Goal: Task Accomplishment & Management: Use online tool/utility

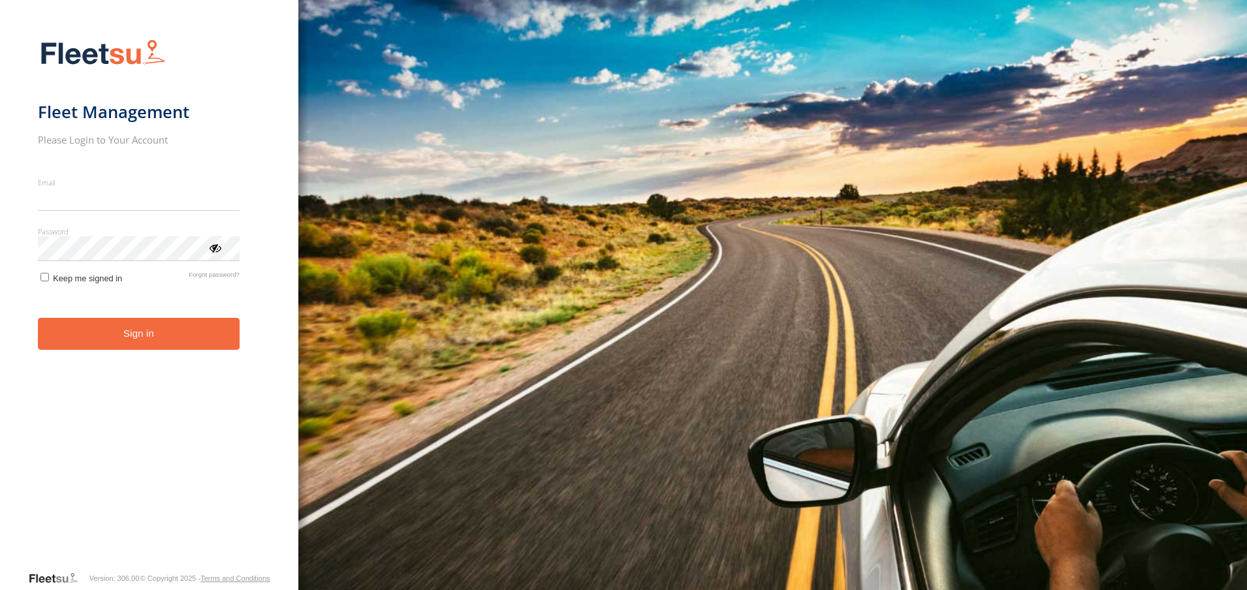
type input "**********"
click at [164, 349] on button "Sign in" at bounding box center [139, 334] width 202 height 32
click at [127, 330] on button "Sign in" at bounding box center [139, 334] width 202 height 32
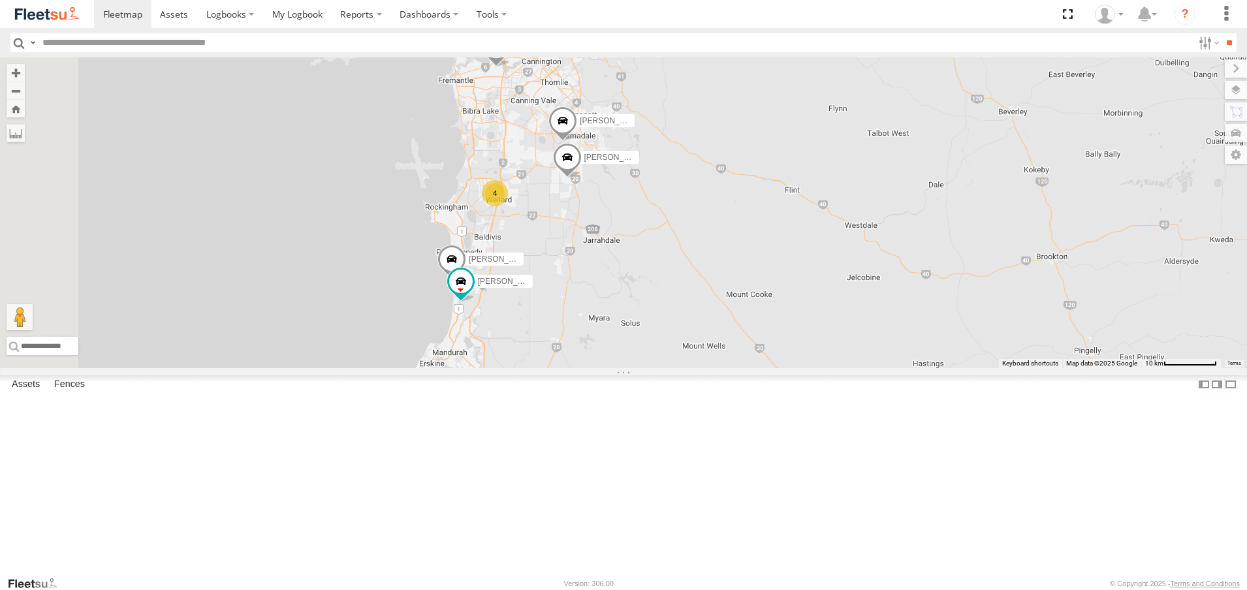
drag, startPoint x: 713, startPoint y: 285, endPoint x: 738, endPoint y: 333, distance: 54.3
click at [738, 333] on div "Matthew Robinson - 1HVJ177 Gavin Denney - 1ICW377 - 0402 957 900 Rick Frijaf - …" at bounding box center [623, 212] width 1247 height 311
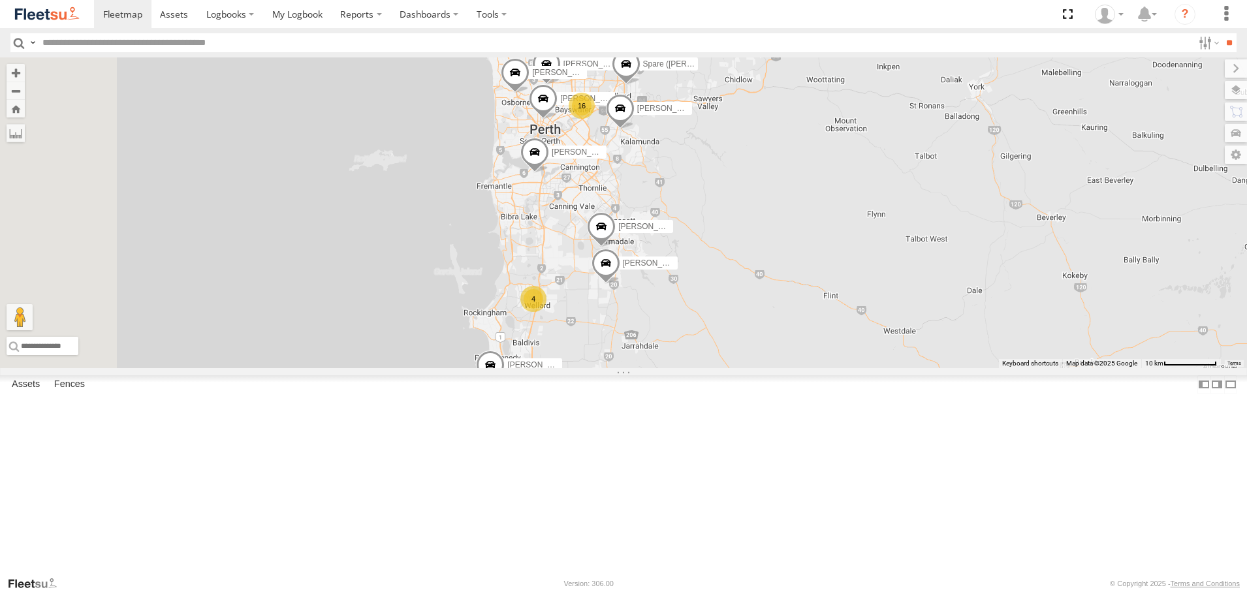
drag, startPoint x: 697, startPoint y: 185, endPoint x: 740, endPoint y: 324, distance: 145.6
click at [740, 324] on div "Matthew Robinson - 1HVJ177 Gavin Denney - 1ICW377 - 0402 957 900 Rick Frijaf - …" at bounding box center [623, 212] width 1247 height 311
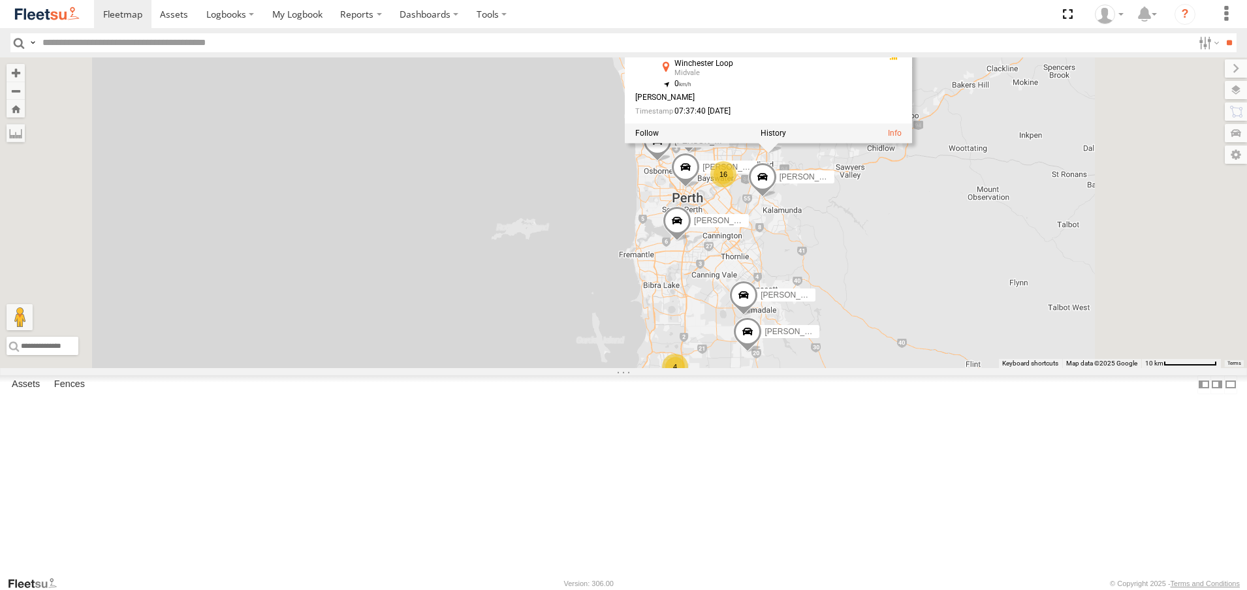
drag, startPoint x: 1050, startPoint y: 141, endPoint x: 1051, endPoint y: 276, distance: 135.1
click at [1051, 276] on div "Matthew Robinson - 1HVJ177 Gavin Denney - 1ICW377 - 0402 957 900 Rick Frijaf - …" at bounding box center [623, 212] width 1247 height 311
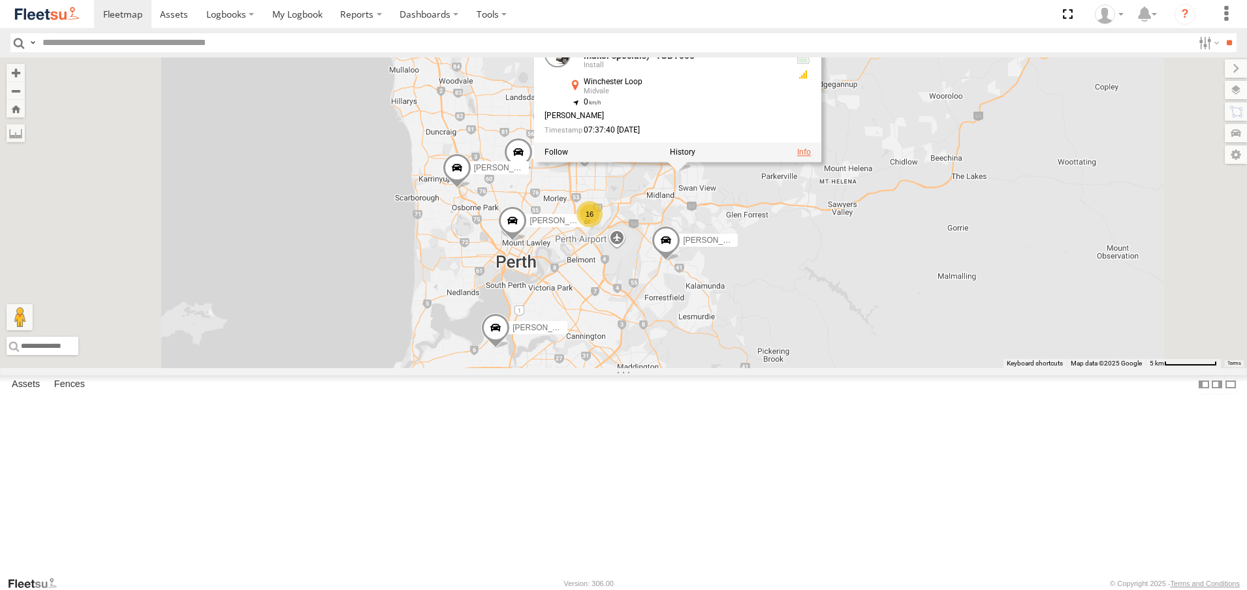
click at [811, 157] on link at bounding box center [804, 152] width 14 height 9
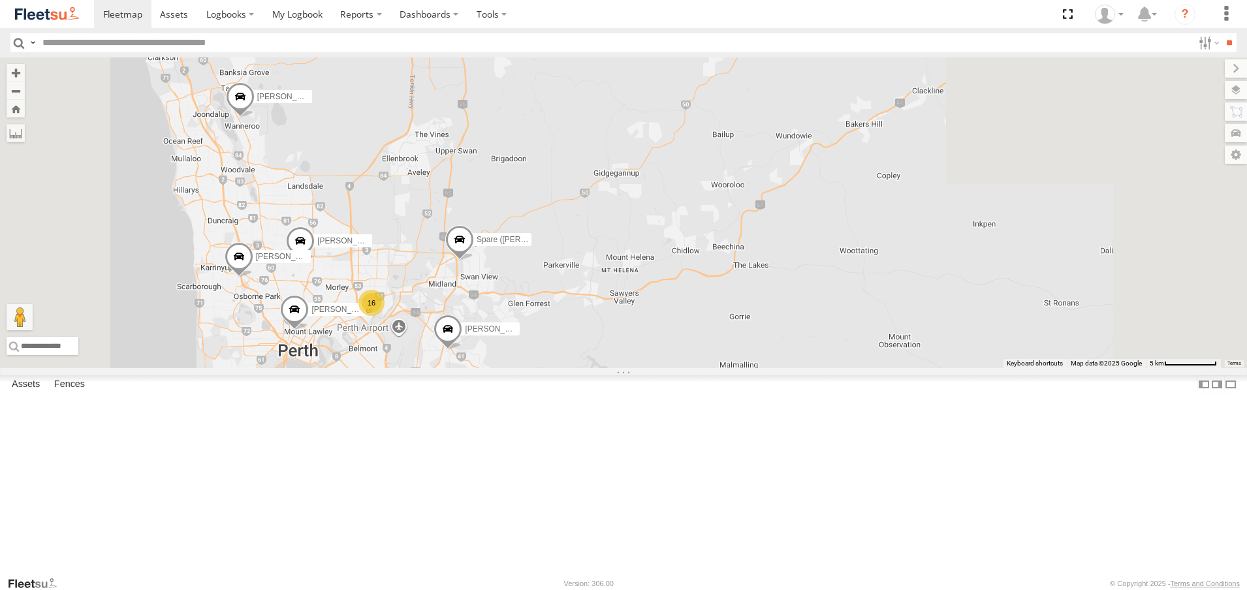
drag, startPoint x: 858, startPoint y: 231, endPoint x: 888, endPoint y: 578, distance: 348.6
click at [888, 578] on body at bounding box center [623, 295] width 1247 height 590
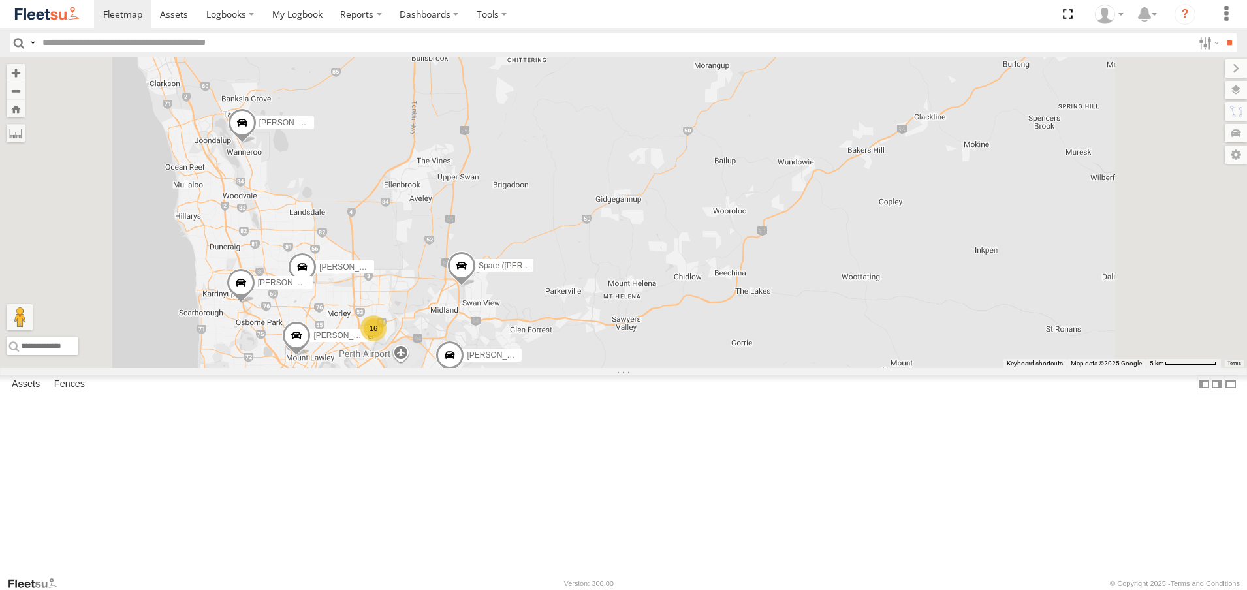
click at [476, 287] on span at bounding box center [461, 268] width 29 height 35
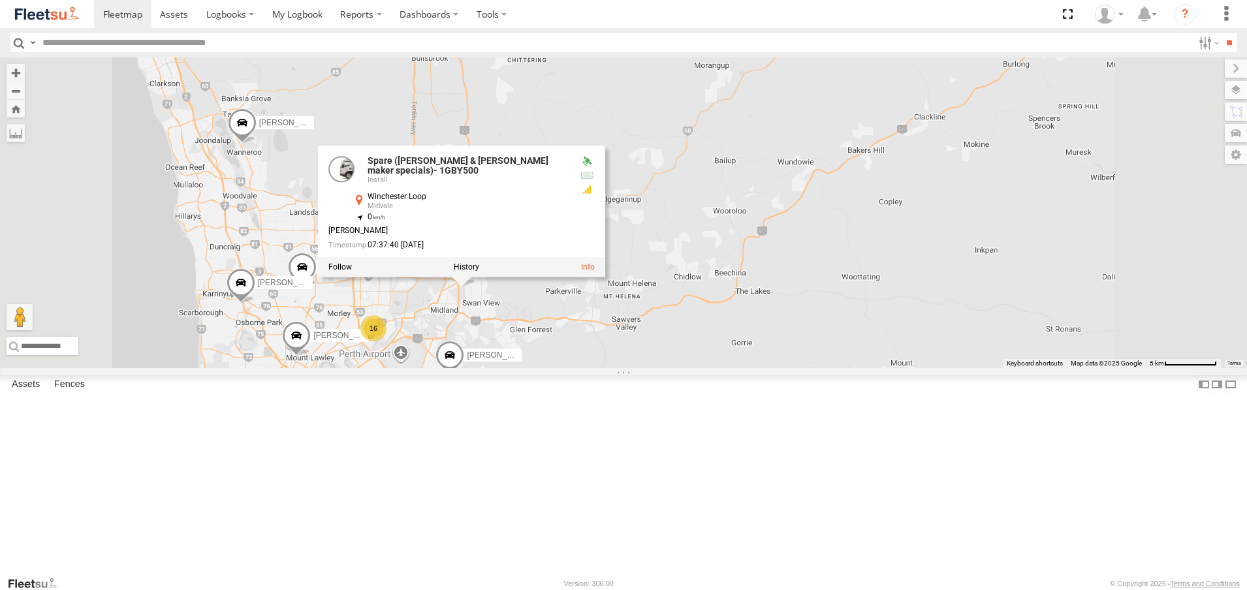
click at [605, 277] on div at bounding box center [461, 267] width 287 height 20
click at [595, 272] on link at bounding box center [588, 266] width 14 height 9
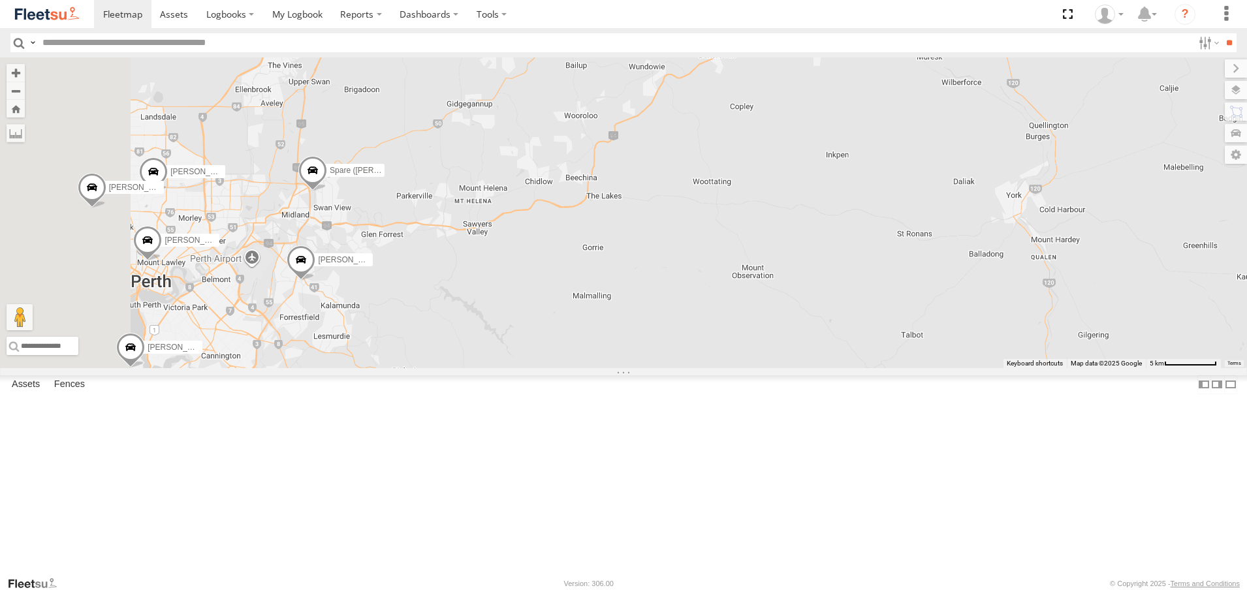
drag, startPoint x: 471, startPoint y: 181, endPoint x: 880, endPoint y: 436, distance: 481.4
click at [880, 368] on div "Matthew Robinson - 1HVJ177 Gavin Denney - 1ICW377 - 0402 957 900 Rick Frijaf - …" at bounding box center [623, 212] width 1247 height 311
click at [327, 191] on span at bounding box center [312, 173] width 29 height 35
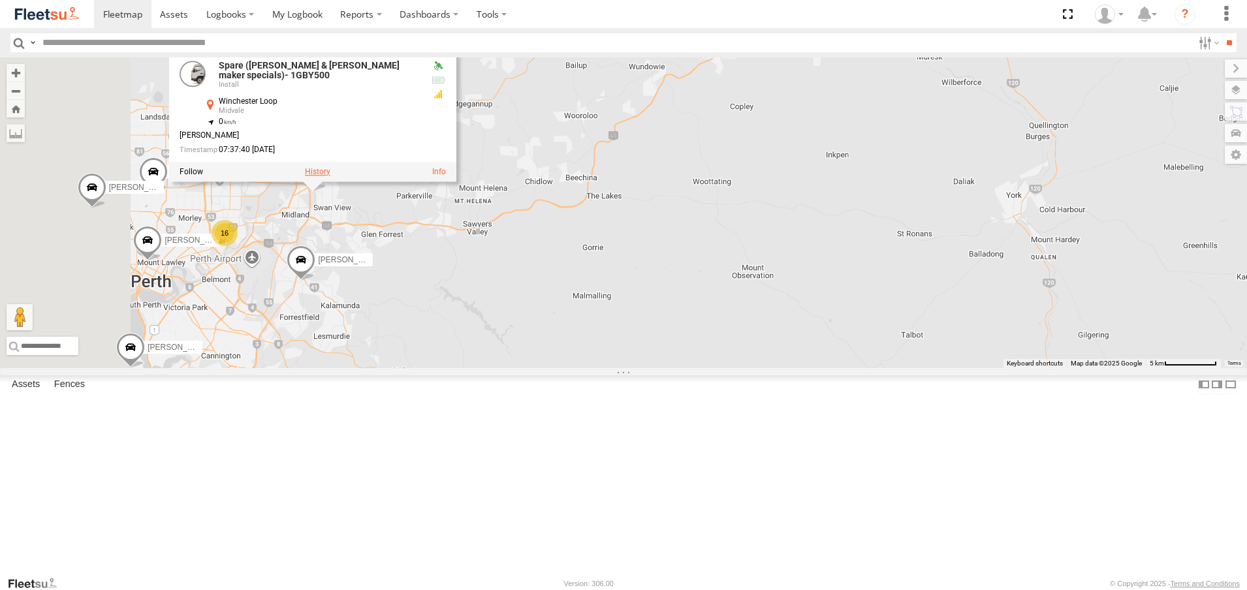
click at [330, 176] on label at bounding box center [317, 171] width 25 height 9
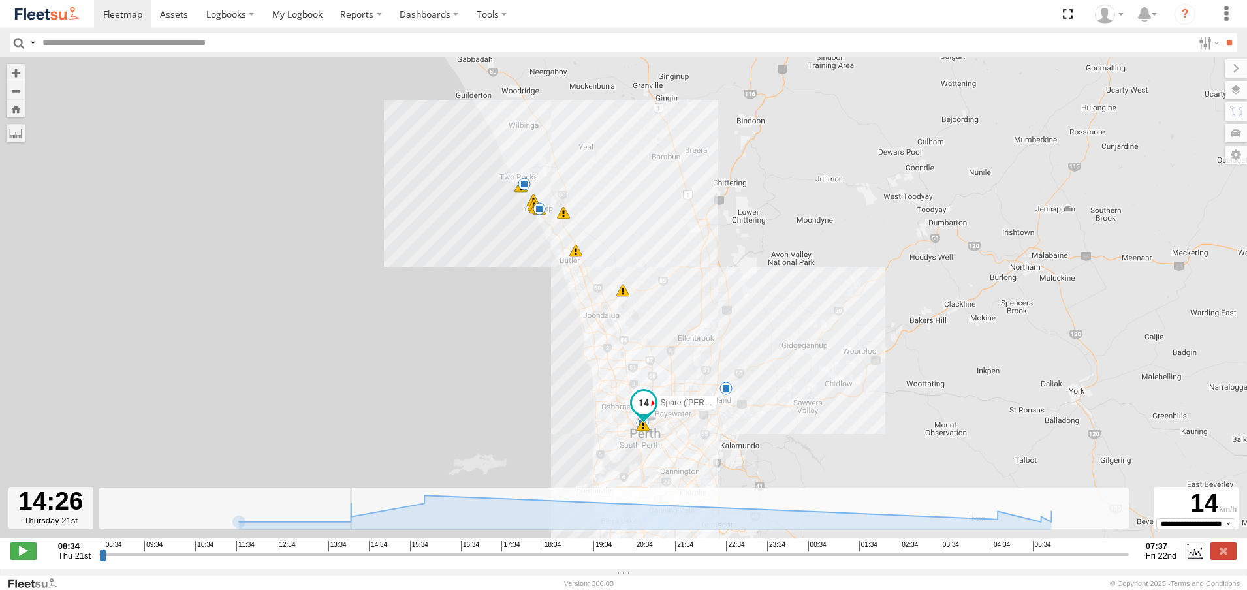
drag, startPoint x: 102, startPoint y: 562, endPoint x: 362, endPoint y: 567, distance: 259.8
click at [362, 561] on input "range" at bounding box center [613, 554] width 1029 height 12
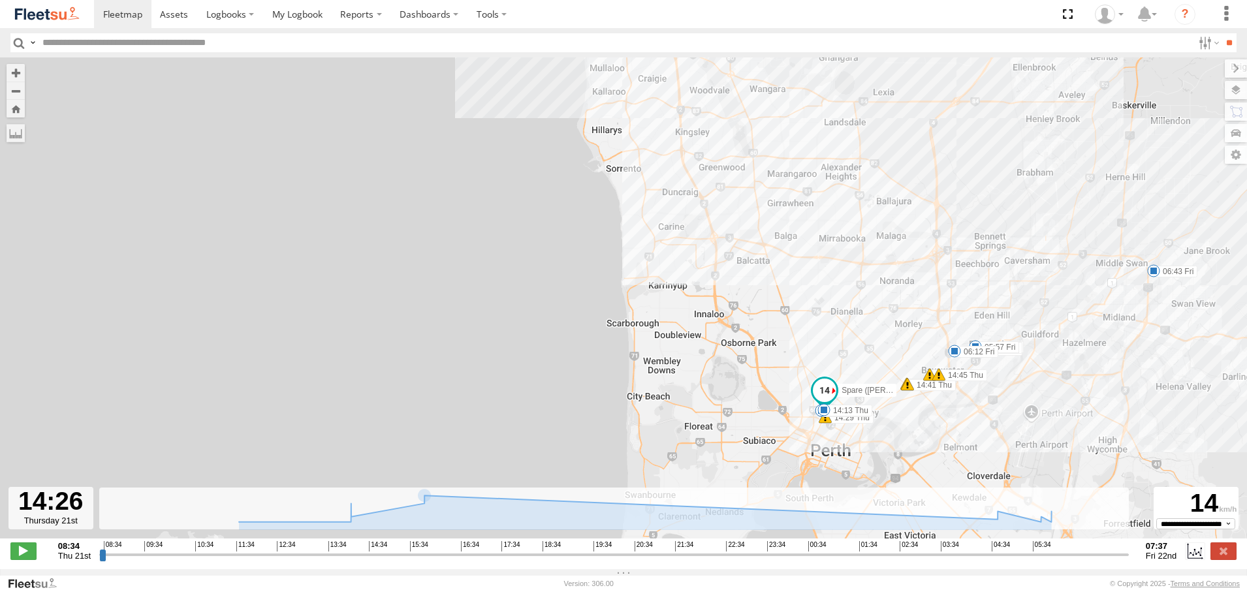
drag, startPoint x: 1055, startPoint y: 359, endPoint x: 864, endPoint y: 424, distance: 201.9
click at [864, 424] on div "Spare (Keanu & Tyson maker specials)- 1GBY500 15:22 Thu 15:36 Thu 15:44 Thu 15:…" at bounding box center [623, 304] width 1247 height 495
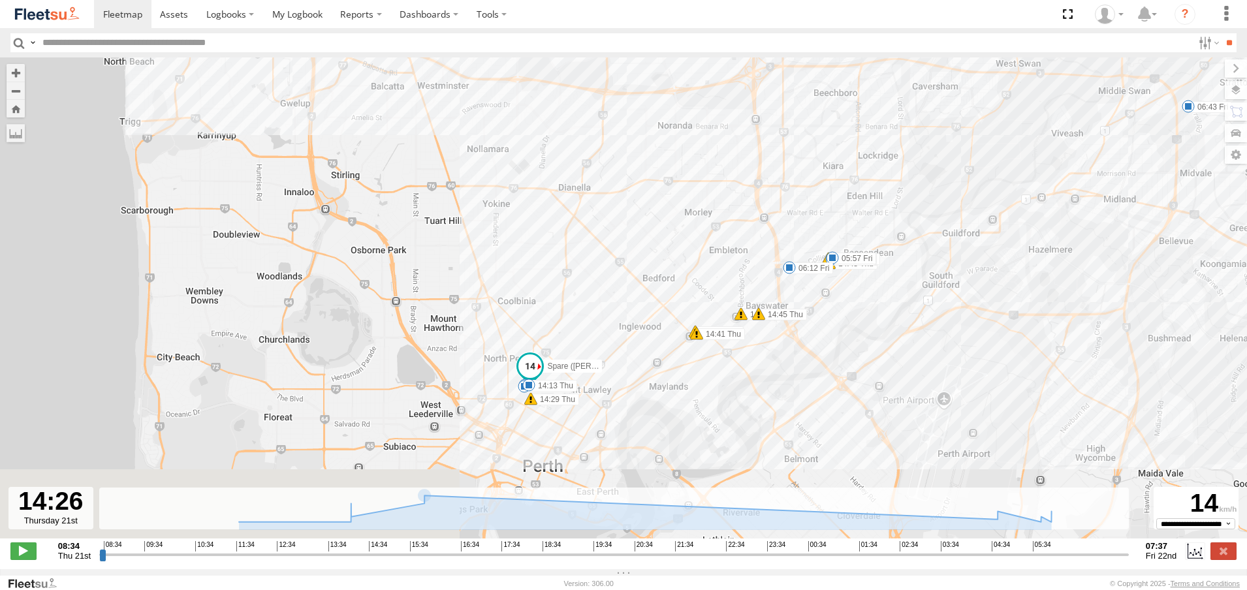
drag, startPoint x: 758, startPoint y: 415, endPoint x: 727, endPoint y: 278, distance: 140.8
click at [727, 278] on div "Spare (Keanu & Tyson maker specials)- 1GBY500 15:22 Thu 15:36 Thu 15:44 Thu 15:…" at bounding box center [623, 304] width 1247 height 495
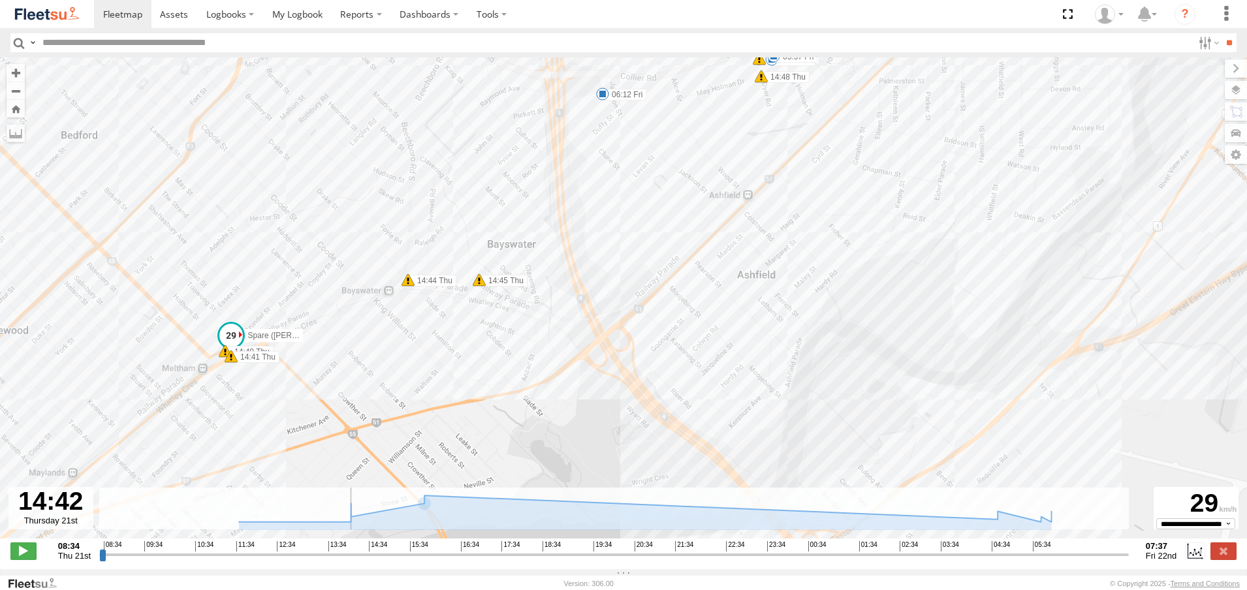
drag, startPoint x: 362, startPoint y: 563, endPoint x: 374, endPoint y: 562, distance: 12.5
click at [374, 561] on input "range" at bounding box center [613, 554] width 1029 height 12
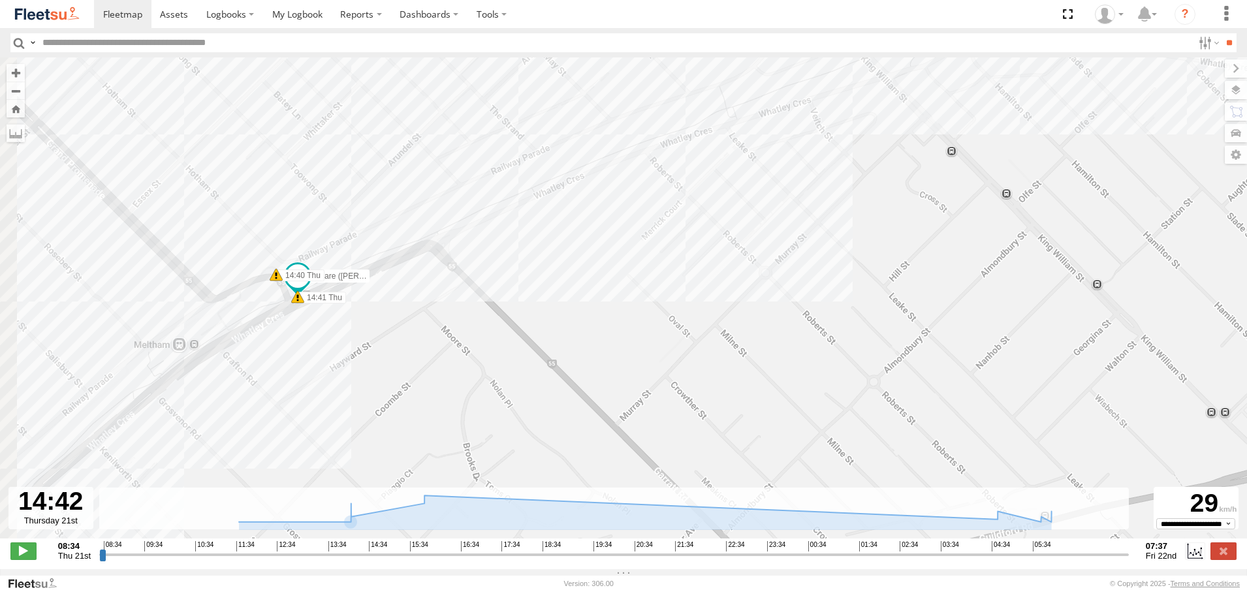
drag, startPoint x: 284, startPoint y: 328, endPoint x: 486, endPoint y: 273, distance: 209.0
click at [486, 273] on div "Spare (Keanu & Tyson maker specials)- 1GBY500 15:22 Thu 15:36 Thu 15:44 Thu 15:…" at bounding box center [623, 304] width 1247 height 495
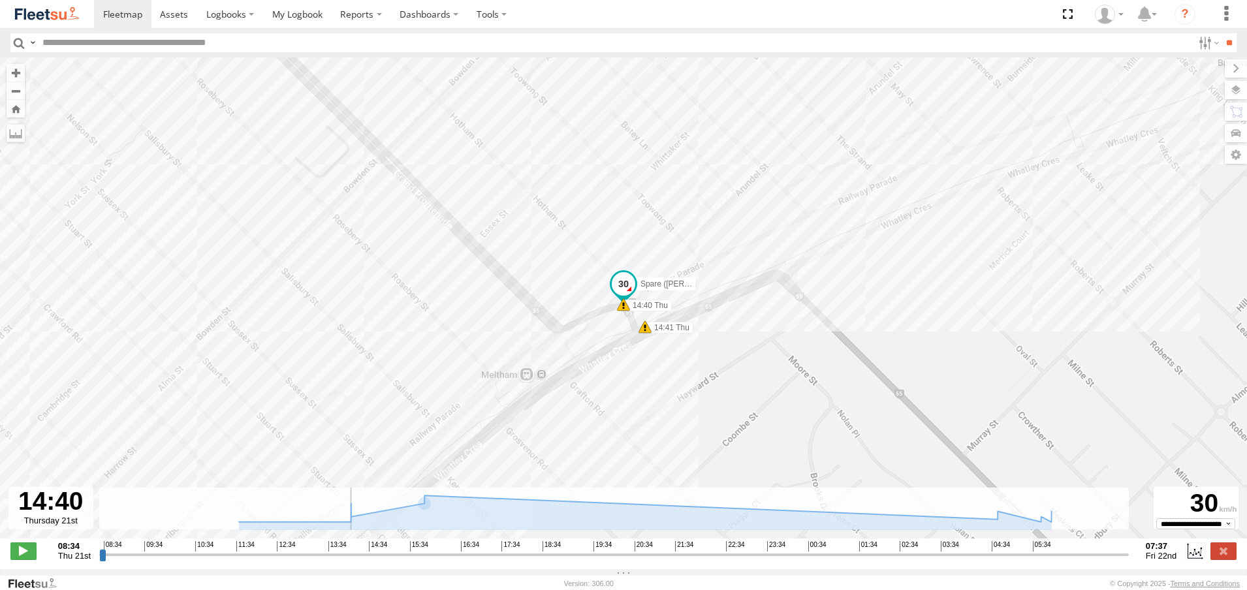
click at [373, 561] on input "range" at bounding box center [613, 554] width 1029 height 12
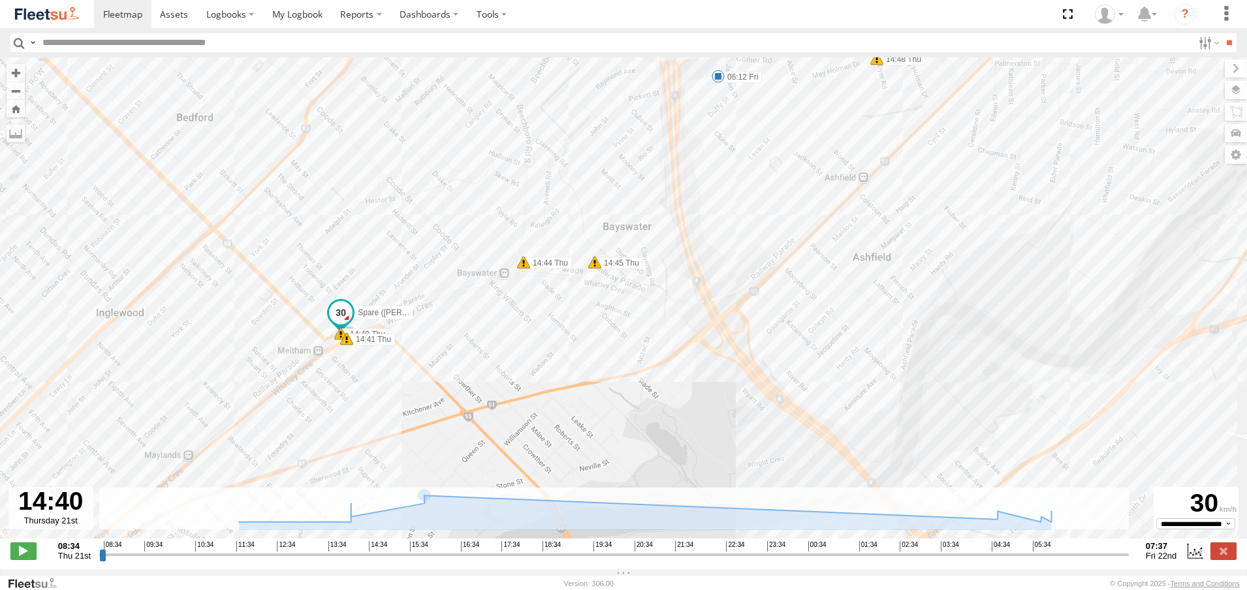
drag, startPoint x: 936, startPoint y: 229, endPoint x: 435, endPoint y: 386, distance: 525.2
click at [436, 386] on div "Spare (Keanu & Tyson maker specials)- 1GBY500 15:22 Thu 15:36 Thu 15:44 Thu 15:…" at bounding box center [623, 304] width 1247 height 495
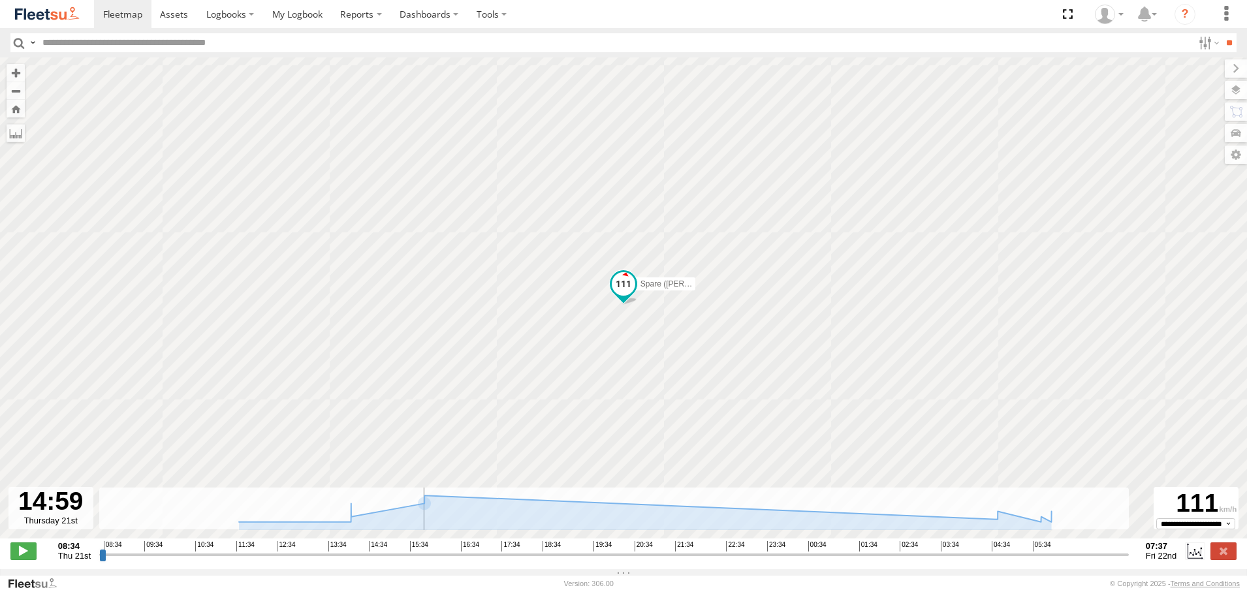
click at [387, 559] on input "range" at bounding box center [613, 554] width 1029 height 12
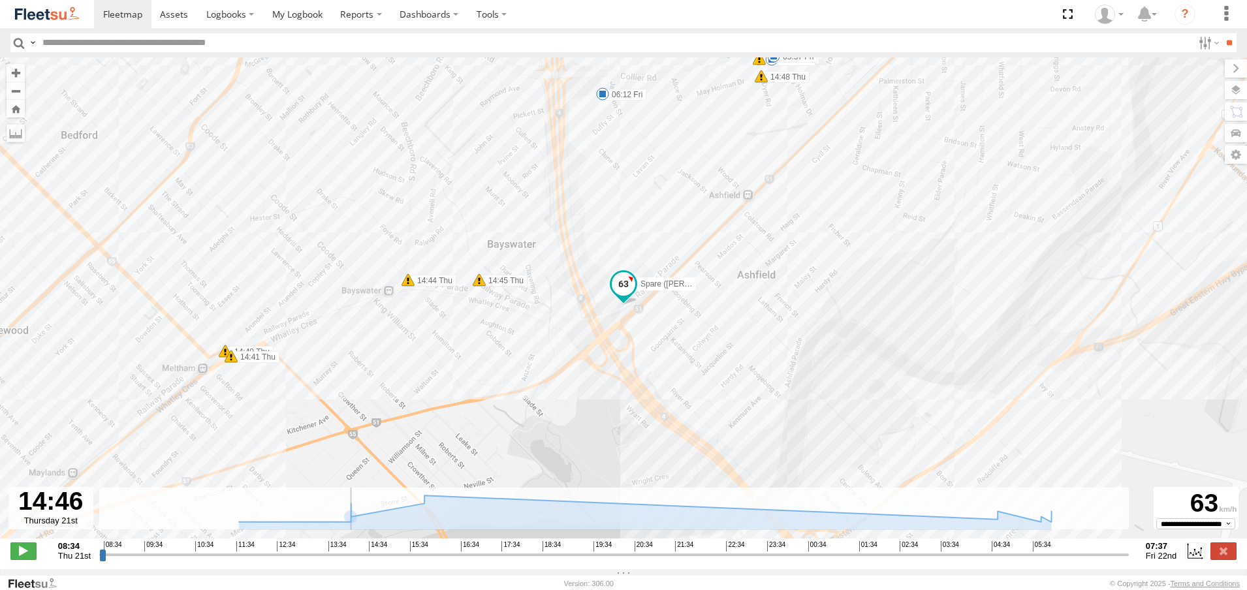
drag, startPoint x: 388, startPoint y: 564, endPoint x: 377, endPoint y: 566, distance: 11.3
type input "**********"
click at [377, 561] on input "range" at bounding box center [613, 554] width 1029 height 12
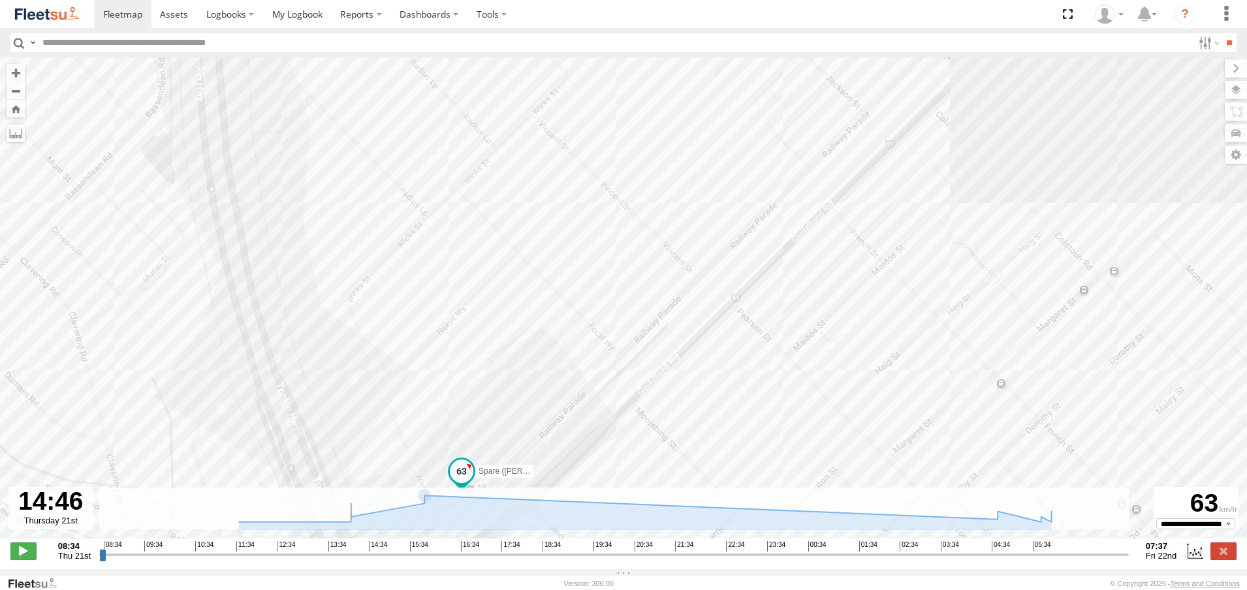
drag, startPoint x: 546, startPoint y: 252, endPoint x: 260, endPoint y: 542, distance: 407.1
click at [265, 544] on div "Spare (Keanu & Tyson maker specials)- 1GBY500 15:22 Thu 15:36 Thu 15:44 Thu 15:…" at bounding box center [623, 304] width 1247 height 495
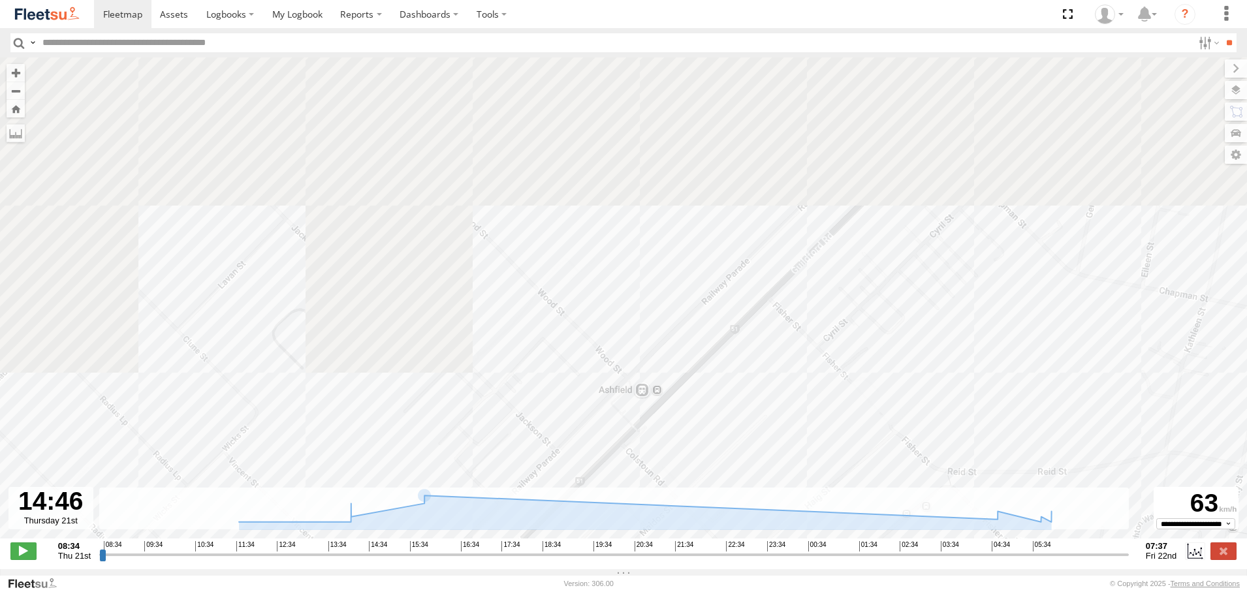
drag, startPoint x: 523, startPoint y: 283, endPoint x: 787, endPoint y: 649, distance: 451.6
click at [787, 589] on html at bounding box center [623, 295] width 1247 height 590
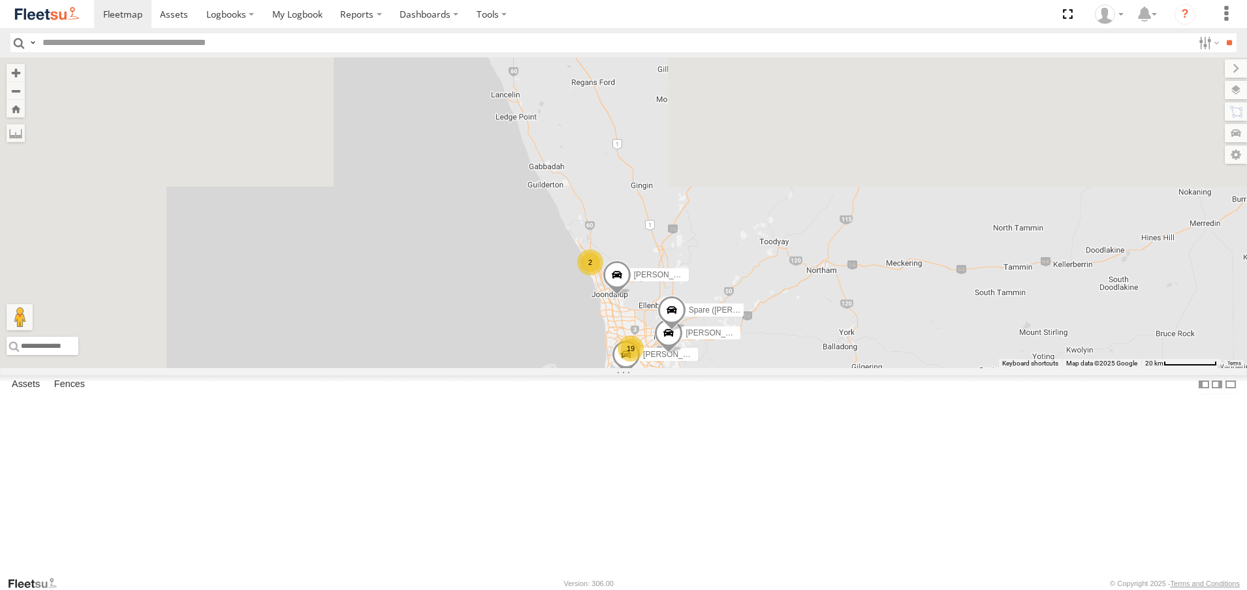
drag, startPoint x: 748, startPoint y: 270, endPoint x: 886, endPoint y: 548, distance: 310.9
click at [886, 368] on div "[PERSON_NAME] - 1HVJ177 [PERSON_NAME] - 1ICW377 - 0402 957 900 [PERSON_NAME] - …" at bounding box center [623, 212] width 1247 height 311
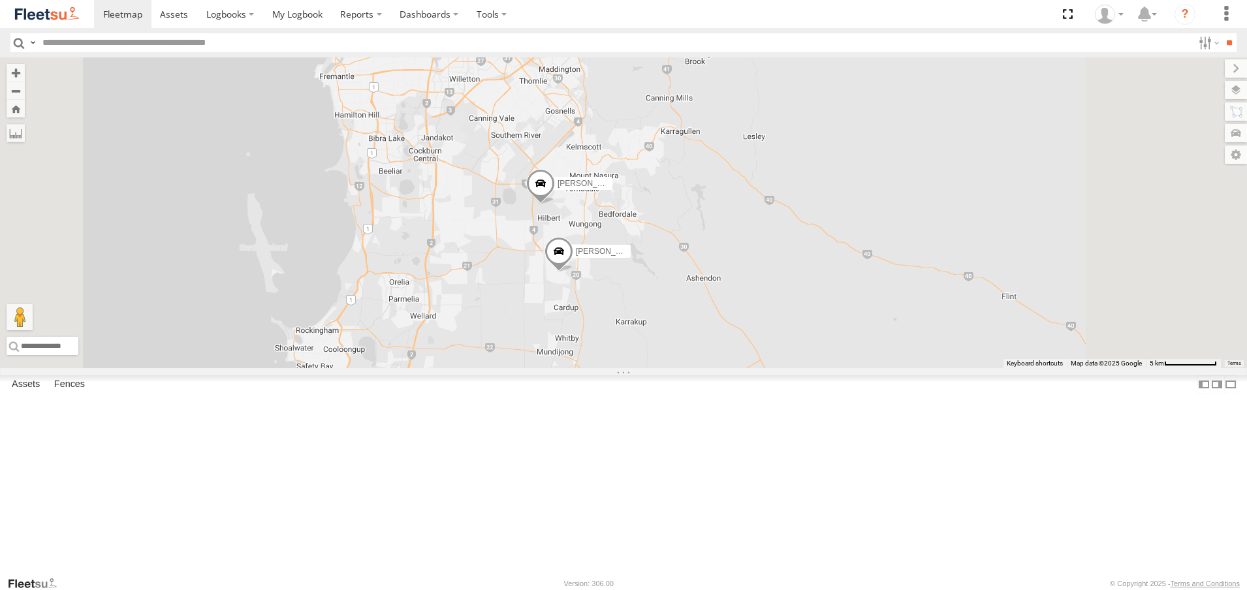
drag, startPoint x: 896, startPoint y: 458, endPoint x: 892, endPoint y: 151, distance: 306.2
click at [892, 151] on div "[PERSON_NAME] - 1HVJ177 [PERSON_NAME] - 1ICW377 - 0402 957 900 [PERSON_NAME] - …" at bounding box center [623, 212] width 1247 height 311
click at [573, 268] on span at bounding box center [558, 249] width 29 height 35
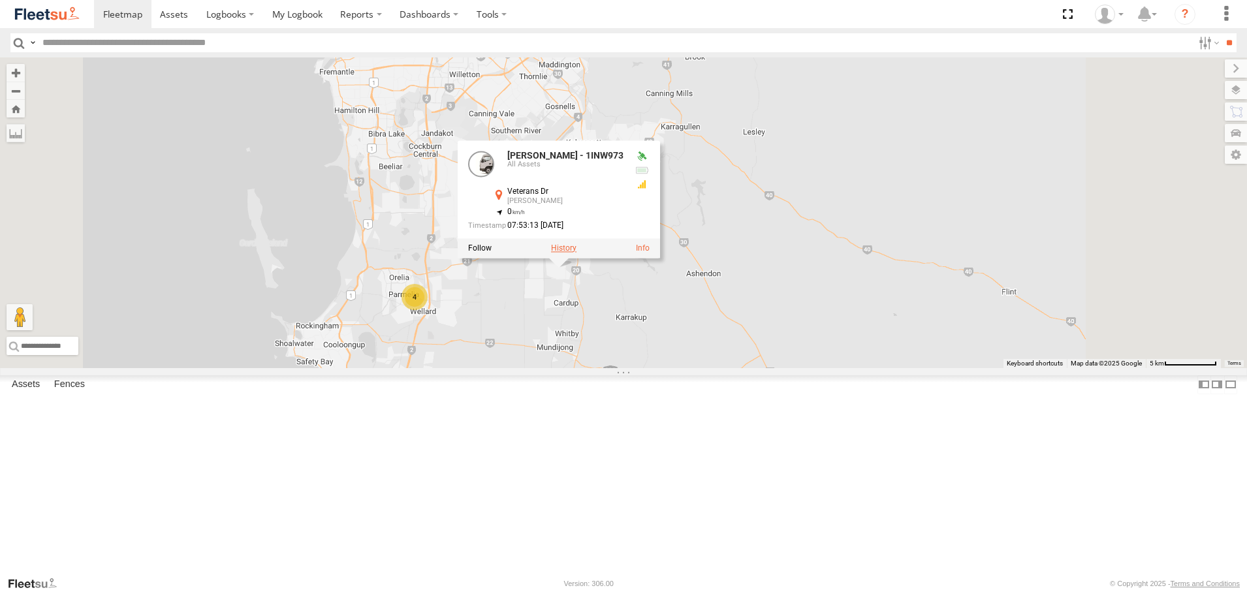
click at [576, 253] on label at bounding box center [563, 247] width 25 height 9
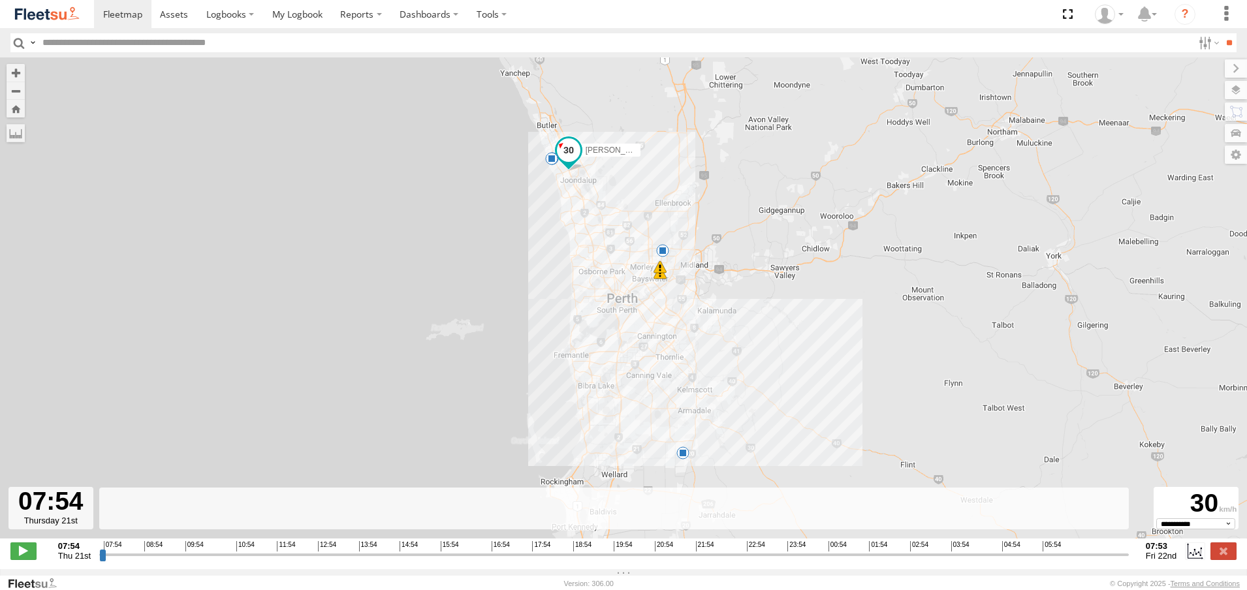
click at [374, 560] on input "range" at bounding box center [613, 554] width 1029 height 12
click at [384, 561] on input "range" at bounding box center [613, 554] width 1029 height 12
click at [389, 561] on input "range" at bounding box center [613, 554] width 1029 height 12
click at [384, 561] on input "range" at bounding box center [613, 554] width 1029 height 12
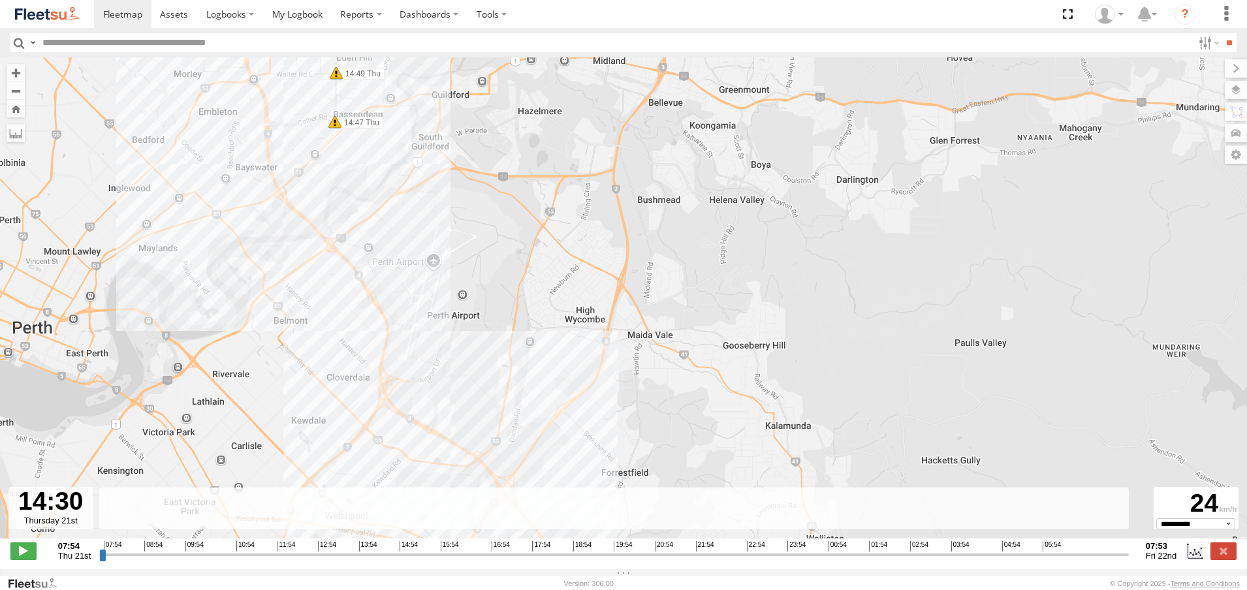
drag, startPoint x: 424, startPoint y: 180, endPoint x: 817, endPoint y: 501, distance: 507.5
click at [817, 501] on div "To navigate the map with touch gestures double-tap and hold your finger on the …" at bounding box center [623, 313] width 1247 height 512
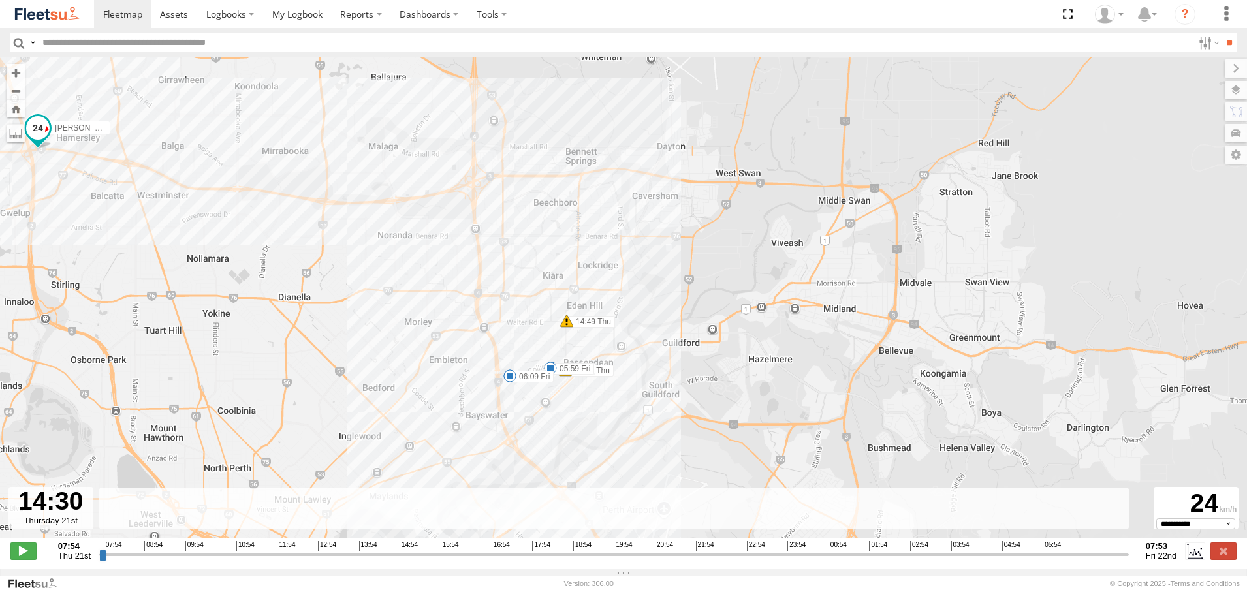
drag, startPoint x: 572, startPoint y: 229, endPoint x: 743, endPoint y: 474, distance: 298.6
click at [743, 474] on div "[PERSON_NAME] - 1INW973 08:06 Thu 14:07 Thu 14:47 Thu 14:49 Thu 06:56 Fri 05:41…" at bounding box center [623, 304] width 1247 height 495
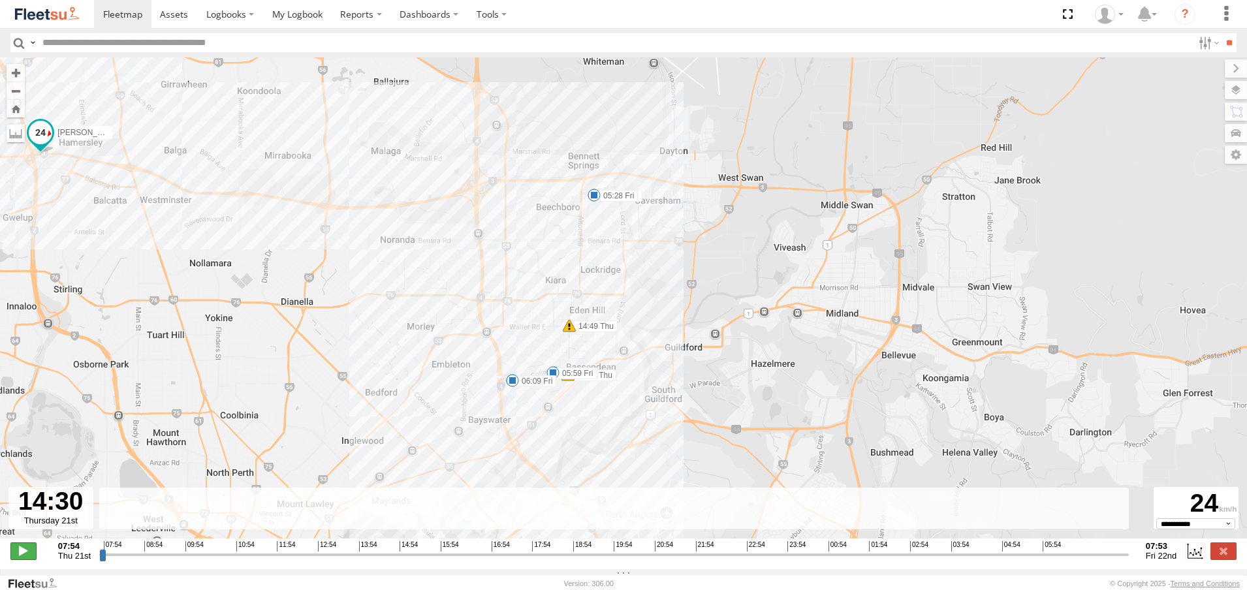
click at [27, 557] on span at bounding box center [23, 550] width 26 height 17
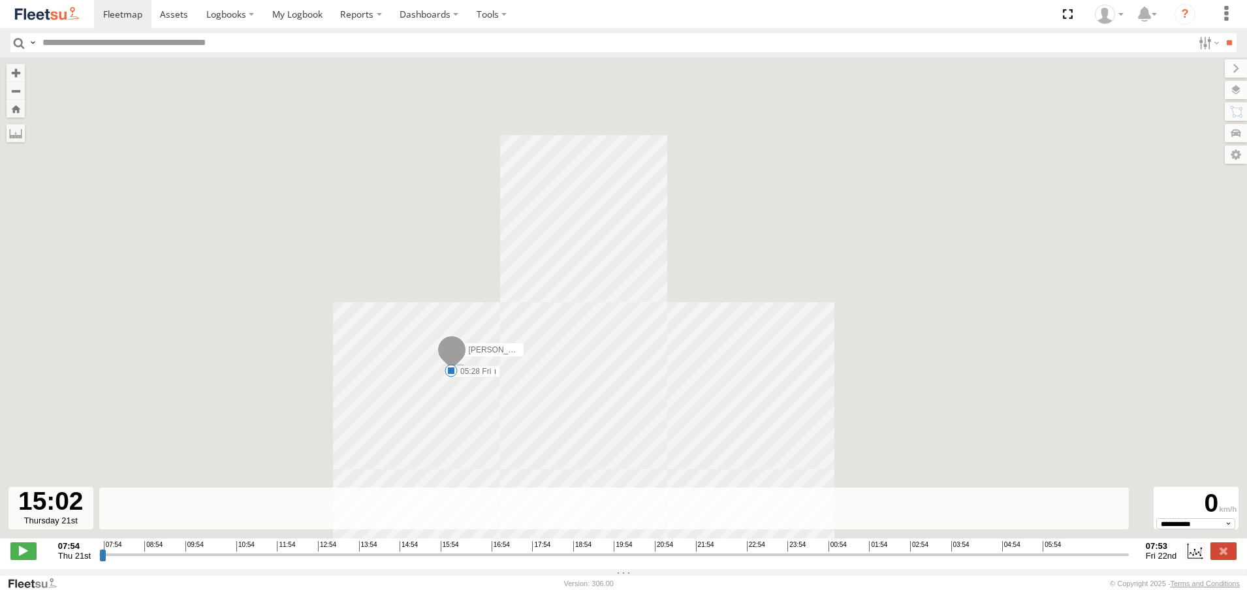
type input "**********"
